Goal: Task Accomplishment & Management: Use online tool/utility

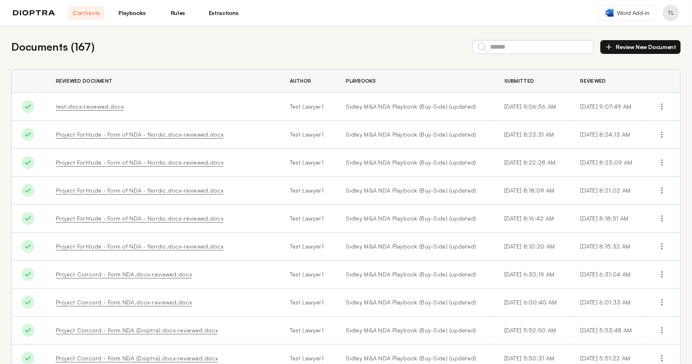
scroll to position [50, 0]
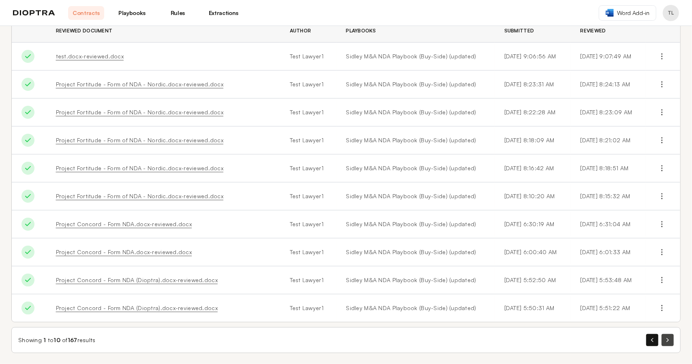
click at [541, 341] on button "button" at bounding box center [667, 340] width 12 height 12
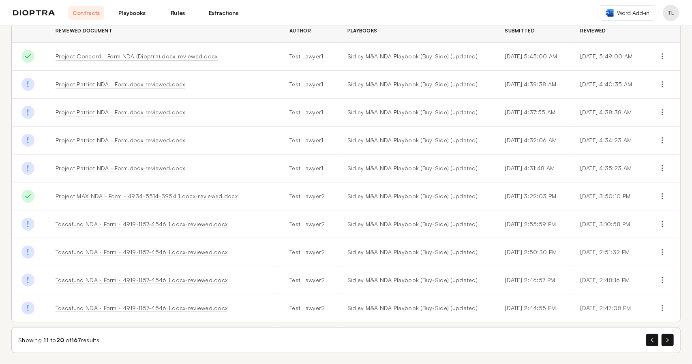
scroll to position [10, 0]
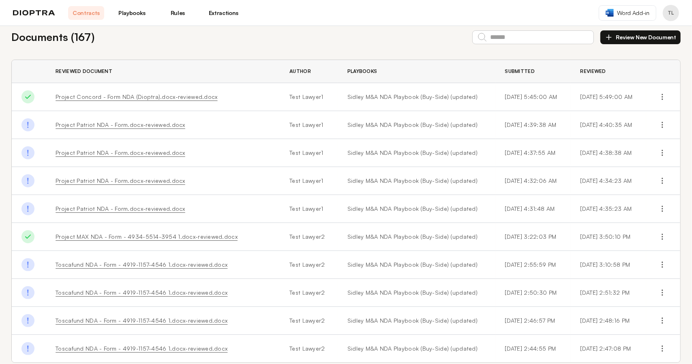
click at [126, 237] on link "Project MAX NDA - Form - 4934-5514-3954 1.docx-reviewed.docx" at bounding box center [147, 236] width 182 height 7
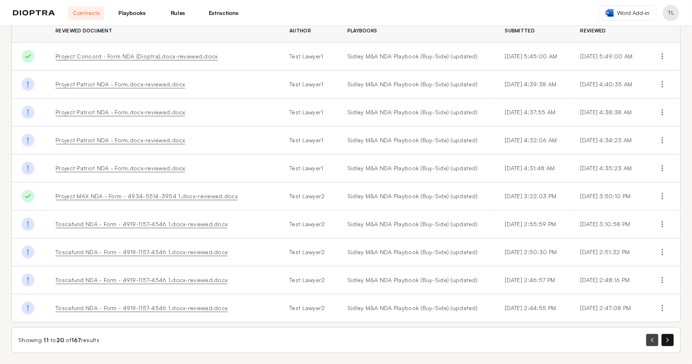
click at [541, 339] on button "button" at bounding box center [652, 340] width 12 height 12
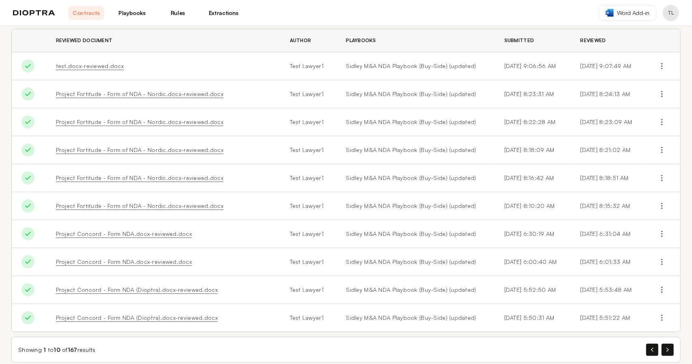
scroll to position [0, 0]
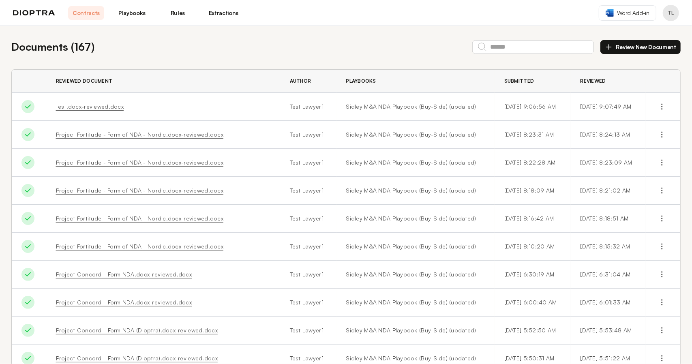
click at [88, 136] on link "Project Fortitude - Form of NDA - Nordic.docx-reviewed.docx" at bounding box center [140, 134] width 168 height 7
click at [88, 137] on link "Project Fortitude - Form of NDA - Nordic.docx-reviewed.docx" at bounding box center [140, 134] width 168 height 7
click at [95, 136] on link "Project Fortitude - Form of NDA - Nordic.docx-reviewed.docx" at bounding box center [140, 134] width 168 height 7
click at [100, 136] on link "Project Fortitude - Form of NDA - Nordic.docx-reviewed.docx" at bounding box center [140, 134] width 168 height 7
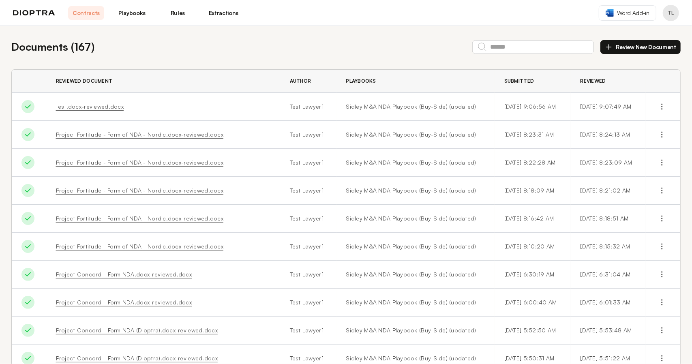
click at [233, 53] on div "Documents ( 167 ) Review New Document" at bounding box center [345, 47] width 669 height 16
click at [167, 134] on link "Project Fortitude - Form of NDA - Nordic.docx-reviewed.docx" at bounding box center [140, 134] width 168 height 7
click at [75, 135] on link "Project Fortitude - Form of NDA - Nordic.docx-reviewed.docx" at bounding box center [140, 134] width 168 height 7
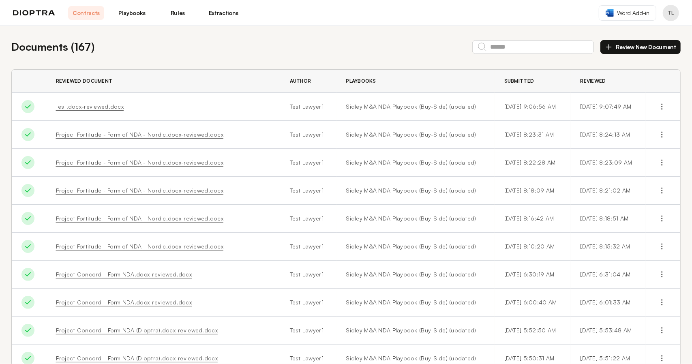
click at [126, 162] on link "Project Fortitude - Form of NDA - Nordic.docx-reviewed.docx" at bounding box center [140, 162] width 168 height 7
click at [126, 163] on link "Project Fortitude - Form of NDA - Nordic.docx-reviewed.docx" at bounding box center [140, 162] width 168 height 7
click at [432, 31] on div "Documents ( 167 ) Review New Document Reviewed Document Author Playbooks Submit…" at bounding box center [346, 221] width 692 height 390
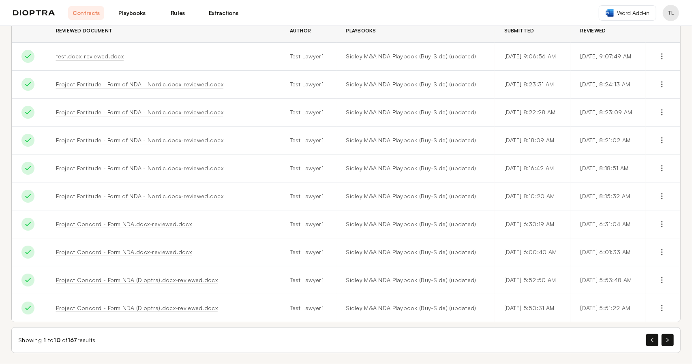
click at [247, 98] on td "Project Fortitude - Form of NDA - Nordic.docx-reviewed.docx" at bounding box center [163, 112] width 234 height 28
click at [127, 85] on link "Project Fortitude - Form of NDA - Nordic.docx-reviewed.docx" at bounding box center [140, 84] width 168 height 7
click at [159, 85] on link "Project Fortitude - Form of NDA - Nordic.docx-reviewed.docx" at bounding box center [140, 84] width 168 height 7
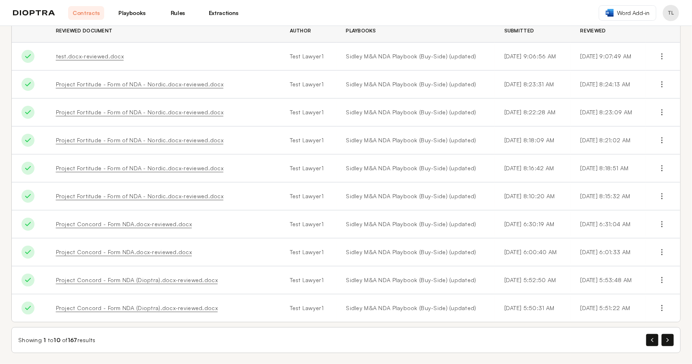
click at [132, 112] on link "Project Fortitude - Form of NDA - Nordic.docx-reviewed.docx" at bounding box center [140, 112] width 168 height 7
click at [132, 111] on link "Project Fortitude - Form of NDA - Nordic.docx-reviewed.docx" at bounding box center [140, 112] width 168 height 7
click at [541, 339] on icon "button" at bounding box center [667, 340] width 2 height 4
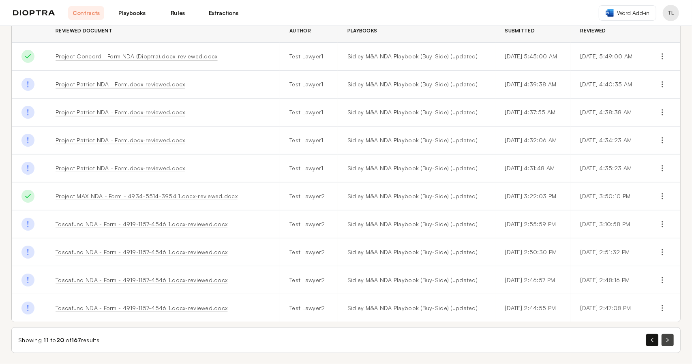
click at [541, 340] on button "button" at bounding box center [667, 340] width 12 height 12
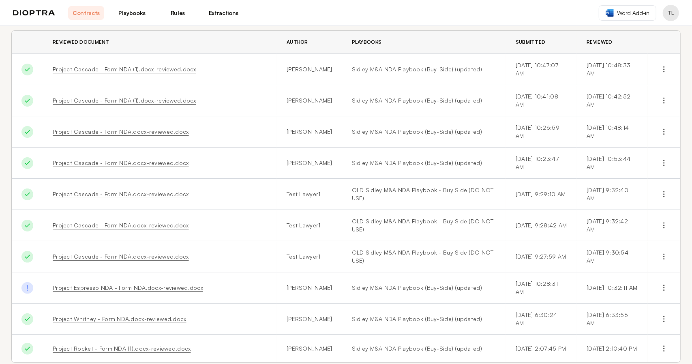
scroll to position [79, 0]
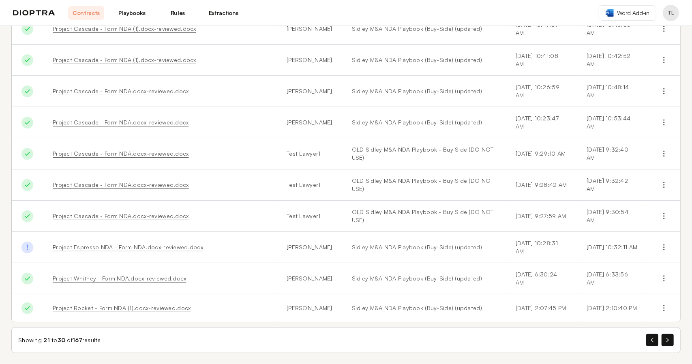
click at [541, 338] on icon "button" at bounding box center [667, 340] width 2 height 4
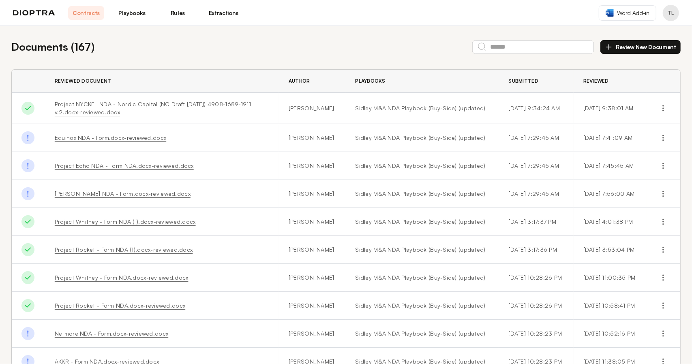
scroll to position [53, 0]
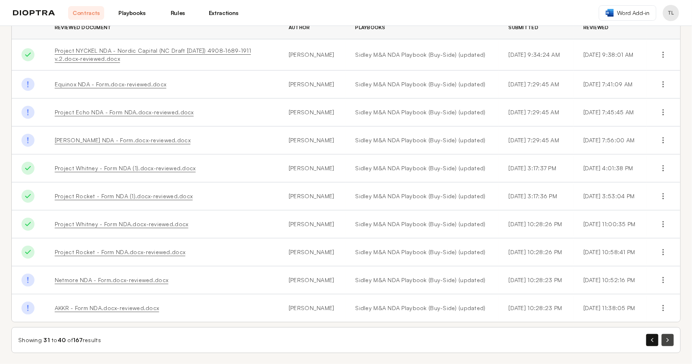
click at [541, 335] on button "button" at bounding box center [667, 340] width 12 height 12
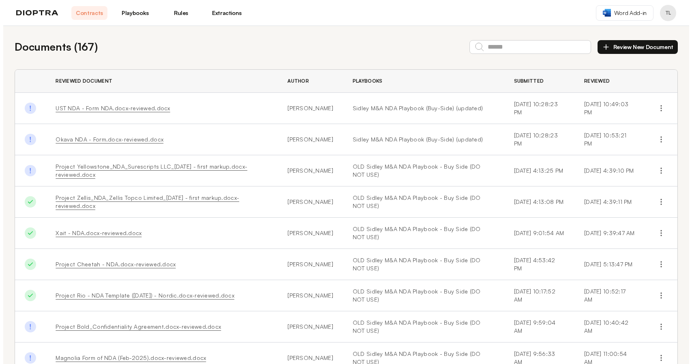
scroll to position [83, 0]
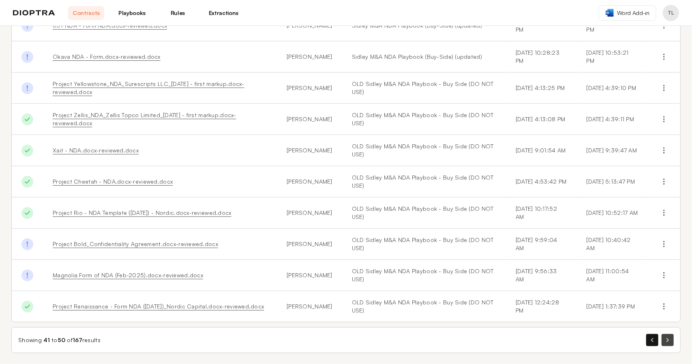
click at [541, 338] on button "button" at bounding box center [667, 340] width 12 height 12
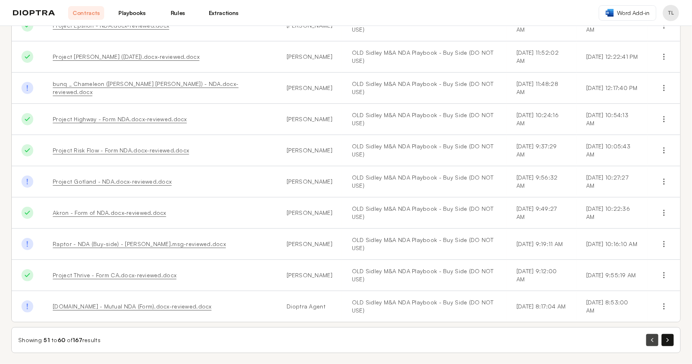
click at [541, 336] on button "button" at bounding box center [652, 340] width 12 height 12
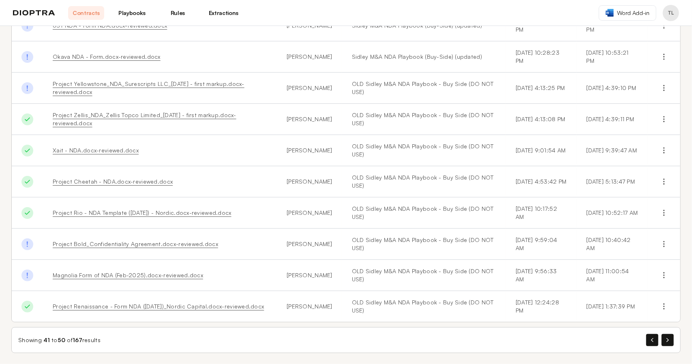
click at [541, 341] on button "button" at bounding box center [652, 340] width 12 height 12
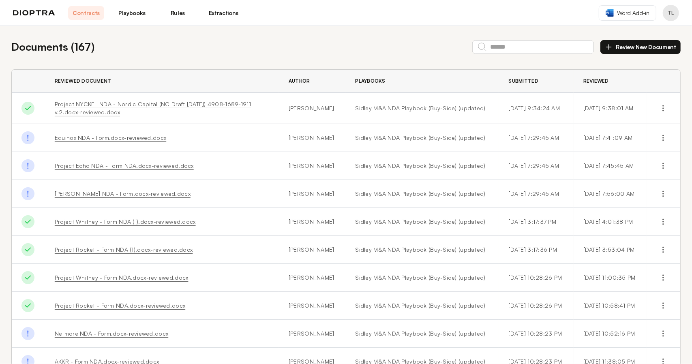
scroll to position [53, 0]
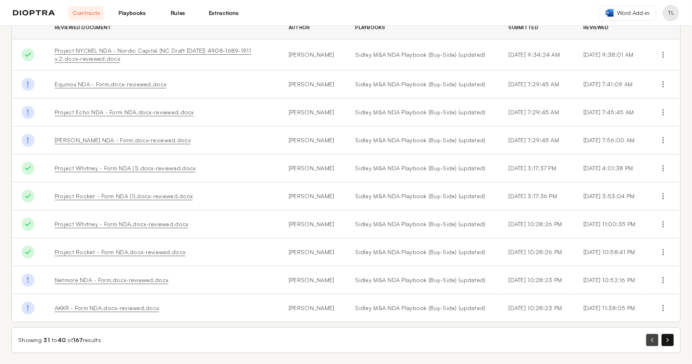
click at [541, 340] on button "button" at bounding box center [652, 340] width 12 height 12
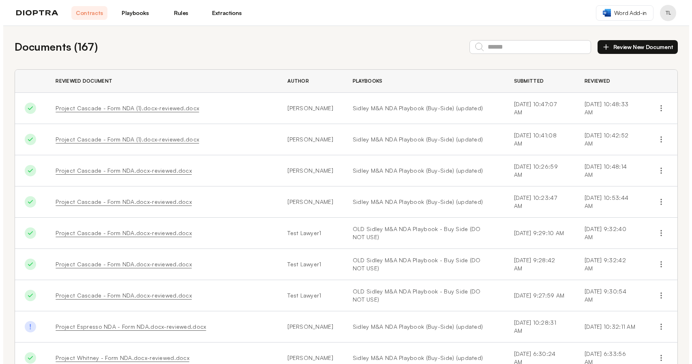
scroll to position [79, 0]
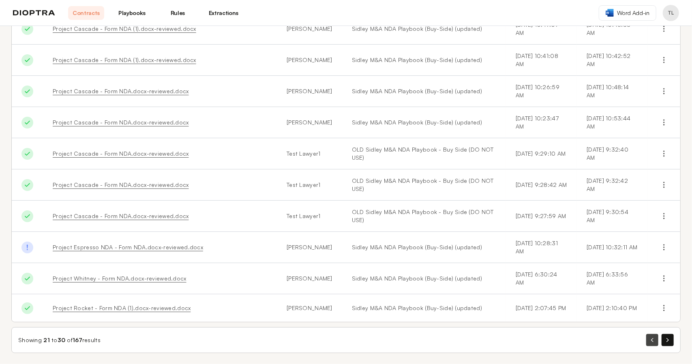
click at [541, 337] on button "button" at bounding box center [652, 340] width 12 height 12
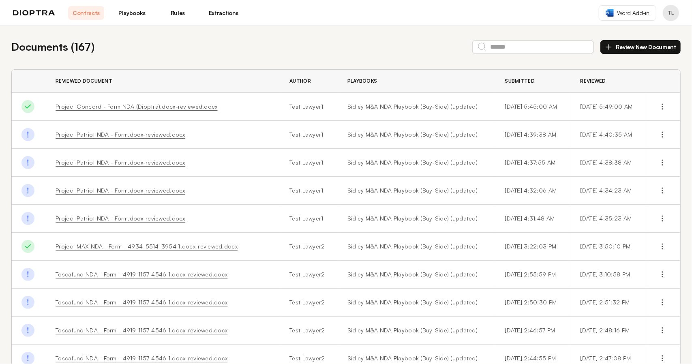
scroll to position [50, 0]
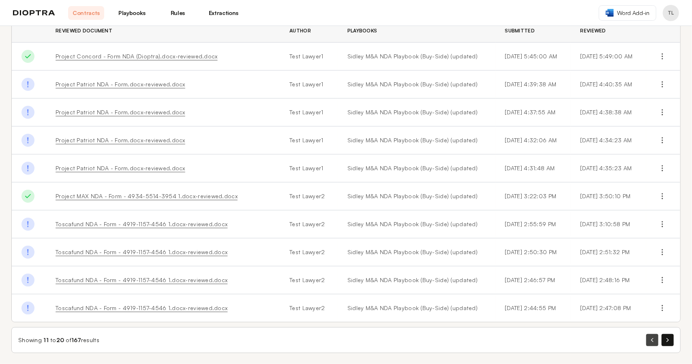
click at [541, 340] on button "button" at bounding box center [652, 340] width 12 height 12
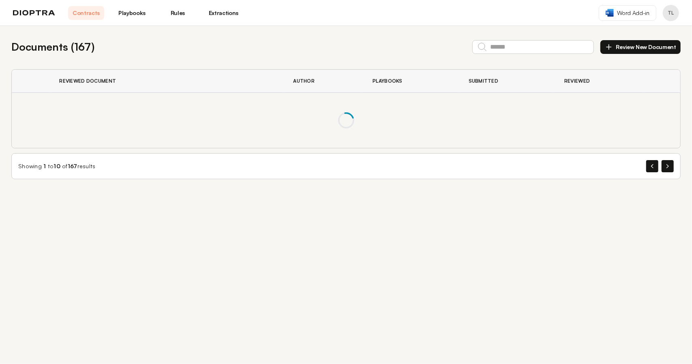
scroll to position [0, 0]
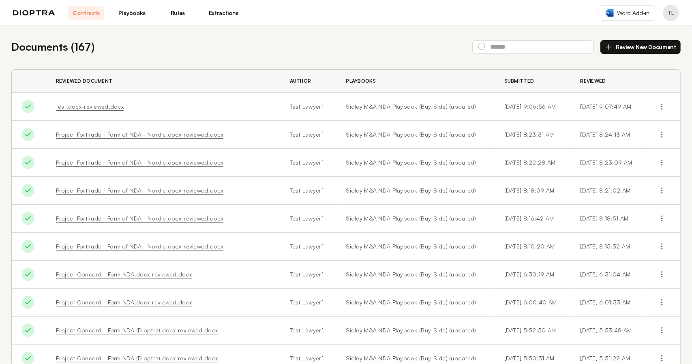
click at [389, 47] on div "Documents ( 167 ) Review New Document" at bounding box center [345, 47] width 669 height 16
click at [372, 50] on div "Documents ( 167 ) Review New Document" at bounding box center [345, 47] width 669 height 16
click at [541, 44] on button "Review New Document" at bounding box center [640, 47] width 80 height 14
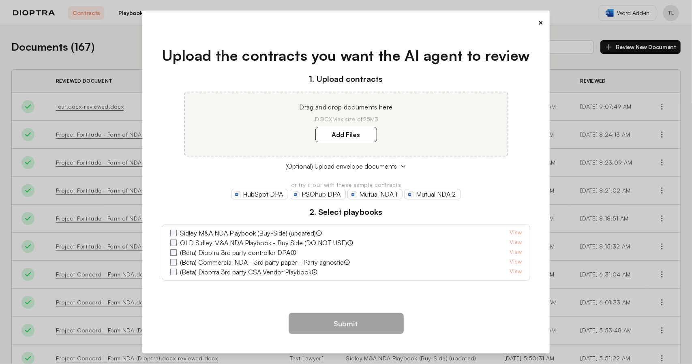
click at [541, 25] on button "×" at bounding box center [540, 22] width 5 height 11
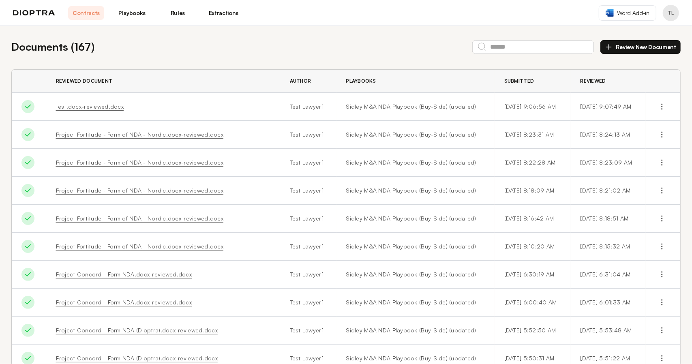
click at [541, 46] on button "Review New Document" at bounding box center [640, 47] width 80 height 14
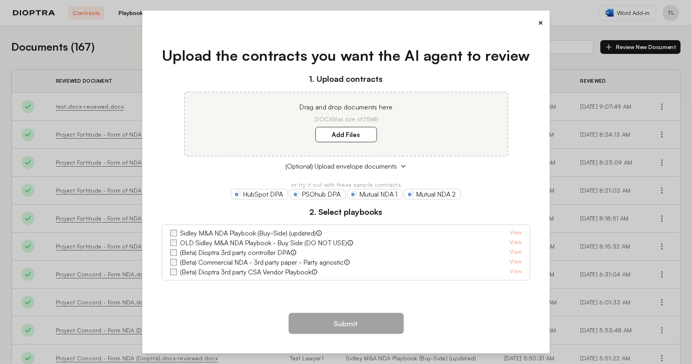
click at [541, 26] on div "× Upload the contracts you want the AI agent to review 1. Upload contracts Drag…" at bounding box center [345, 182] width 407 height 343
click at [540, 23] on button "×" at bounding box center [540, 22] width 5 height 11
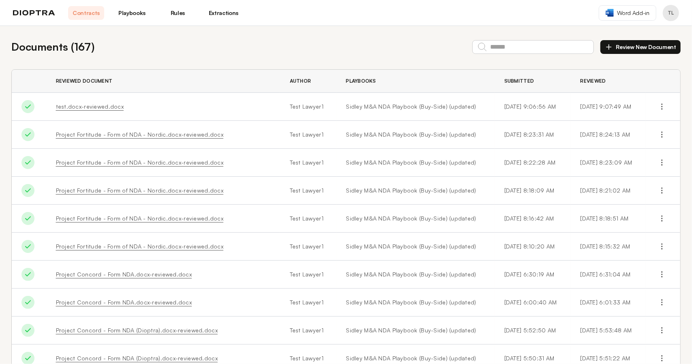
click at [541, 48] on button "Review New Document" at bounding box center [640, 47] width 80 height 14
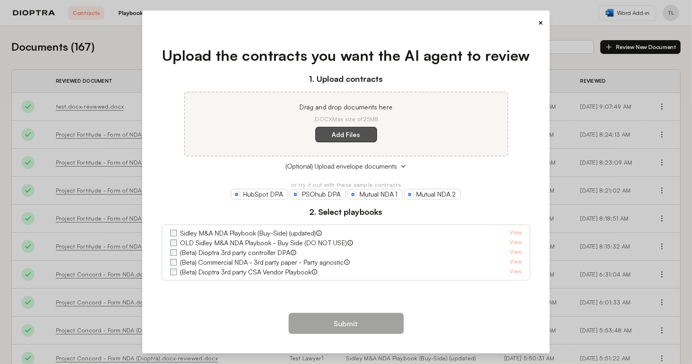
click at [344, 136] on label "Add Files" at bounding box center [346, 134] width 62 height 15
click at [0, 0] on here "Add Files" at bounding box center [0, 0] width 0 height 0
click at [538, 23] on button "×" at bounding box center [540, 22] width 5 height 11
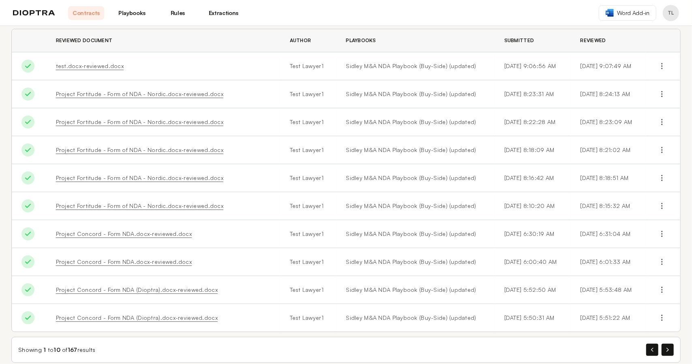
scroll to position [50, 0]
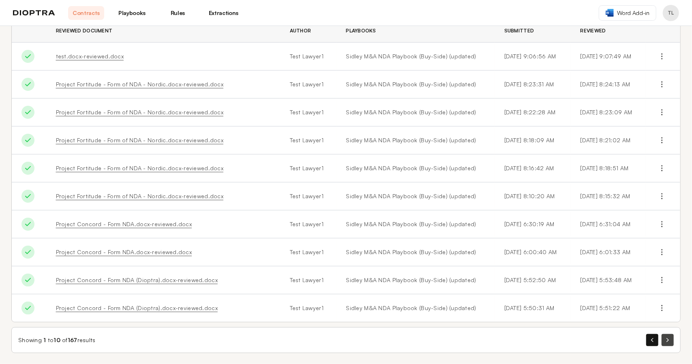
click at [541, 338] on icon "button" at bounding box center [667, 340] width 2 height 4
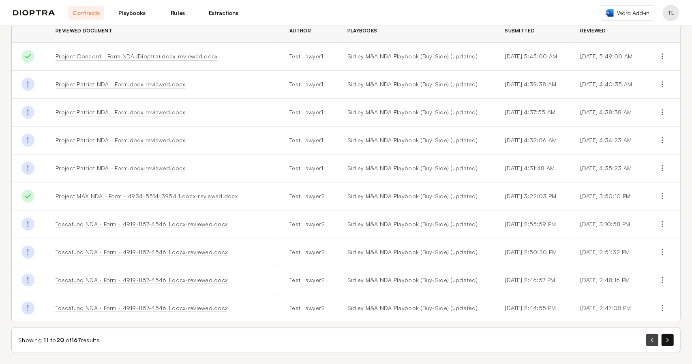
click at [541, 338] on button "button" at bounding box center [652, 340] width 12 height 12
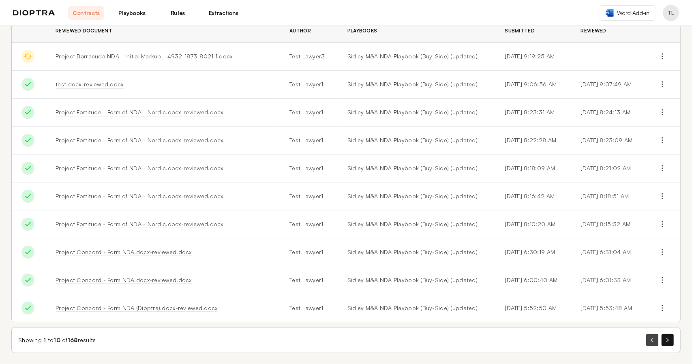
click at [541, 338] on button "button" at bounding box center [652, 340] width 12 height 12
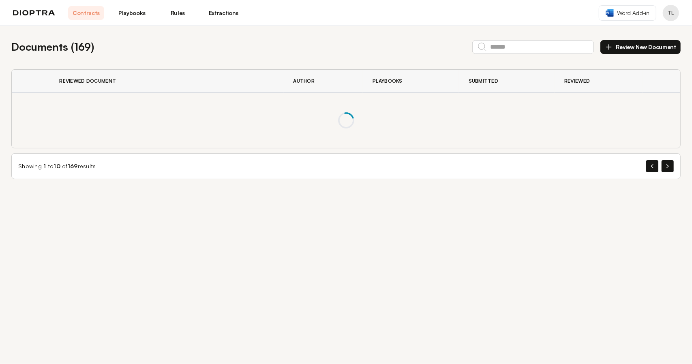
scroll to position [0, 0]
